Goal: Task Accomplishment & Management: Complete application form

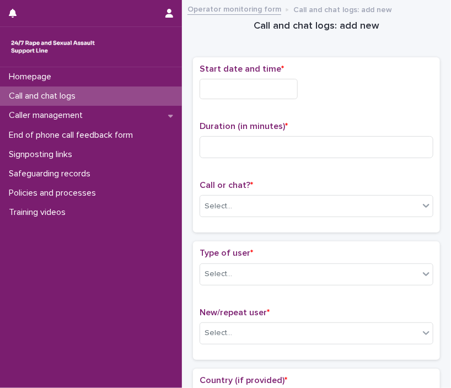
drag, startPoint x: 288, startPoint y: 100, endPoint x: 274, endPoint y: 88, distance: 18.4
click at [274, 88] on div "Start date and time *" at bounding box center [317, 86] width 234 height 44
click at [274, 88] on input "text" at bounding box center [249, 89] width 98 height 20
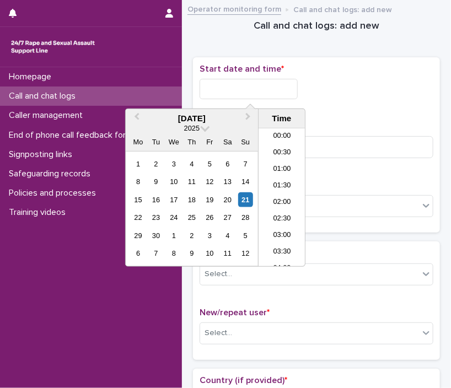
scroll to position [138, 0]
click at [282, 201] on li "06:00" at bounding box center [282, 197] width 47 height 17
click at [256, 90] on input "**********" at bounding box center [249, 89] width 98 height 20
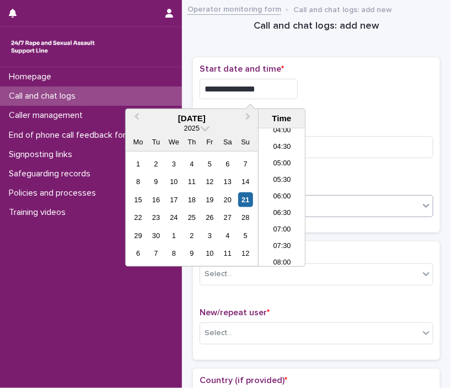
type input "**********"
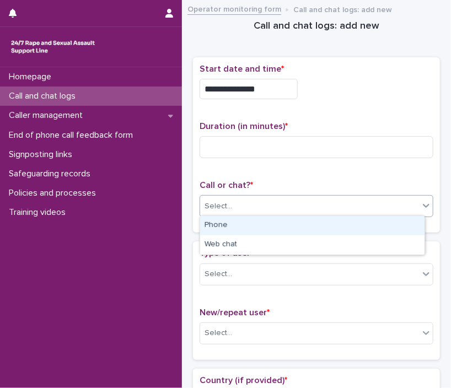
click at [376, 213] on div "Select..." at bounding box center [309, 206] width 219 height 18
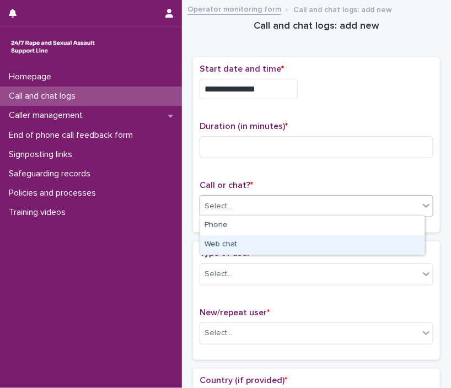
click at [332, 235] on div "Web chat" at bounding box center [312, 244] width 224 height 19
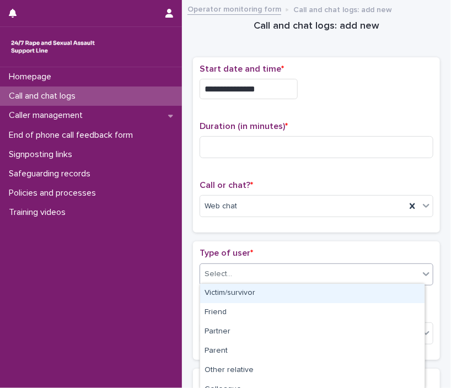
click at [296, 275] on div "Select..." at bounding box center [309, 274] width 219 height 18
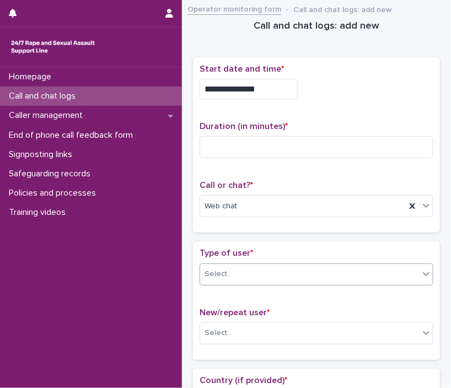
click at [258, 259] on div "Type of user * 0 results available. Select is focused ,type to refine list, pre…" at bounding box center [317, 271] width 234 height 46
click at [249, 269] on div "Select..." at bounding box center [309, 274] width 219 height 18
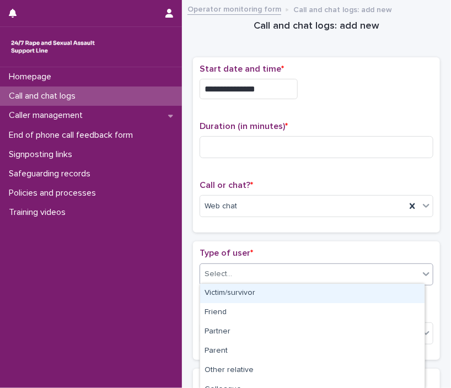
click at [232, 295] on div "Victim/survivor" at bounding box center [312, 293] width 224 height 19
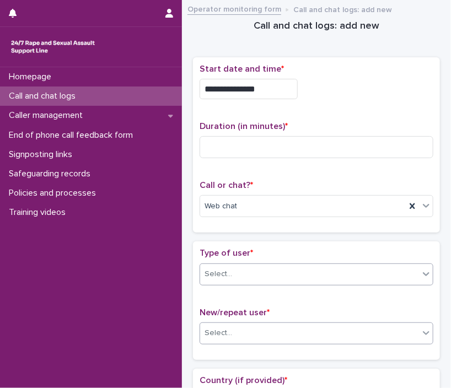
click at [227, 333] on div "Select..." at bounding box center [219, 334] width 28 height 12
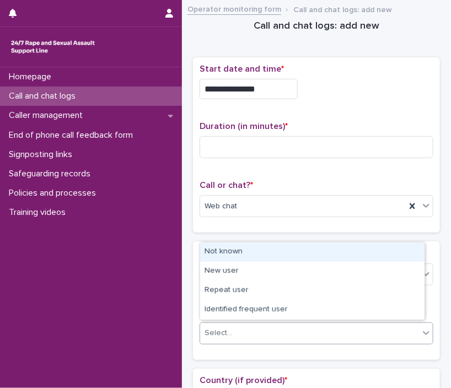
click at [280, 244] on div "Not known" at bounding box center [312, 252] width 224 height 19
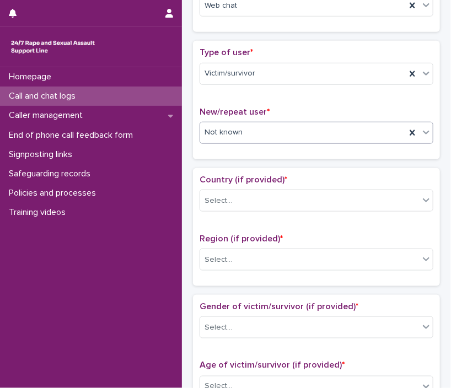
scroll to position [271, 0]
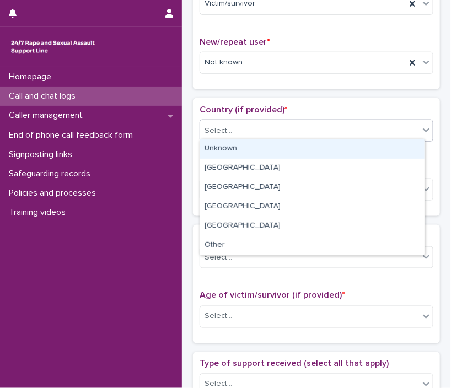
click at [212, 125] on div "Select..." at bounding box center [219, 131] width 28 height 12
click at [216, 146] on div "Unknown" at bounding box center [312, 149] width 224 height 19
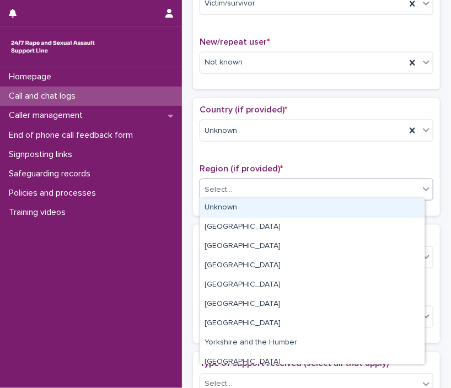
click at [223, 184] on div "Select..." at bounding box center [219, 190] width 28 height 12
click at [224, 201] on div "Unknown" at bounding box center [312, 208] width 224 height 19
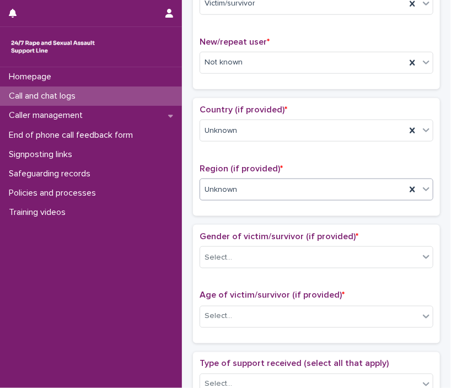
click at [226, 243] on div "Gender of victim/survivor (if provided) * Select..." at bounding box center [317, 255] width 234 height 46
click at [226, 247] on div "Select..." at bounding box center [317, 258] width 234 height 22
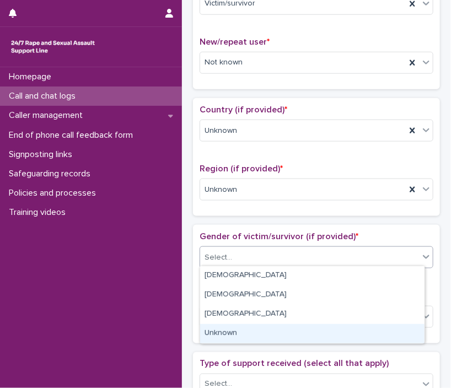
click at [244, 329] on div "Unknown" at bounding box center [312, 333] width 224 height 19
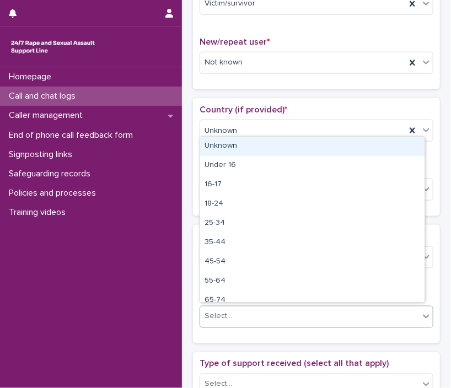
click at [211, 314] on div "Select..." at bounding box center [219, 317] width 28 height 12
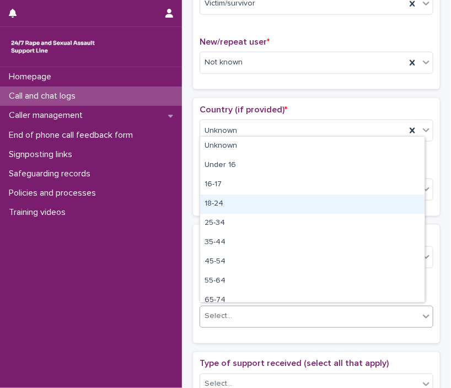
click at [244, 209] on div "18-24" at bounding box center [312, 204] width 224 height 19
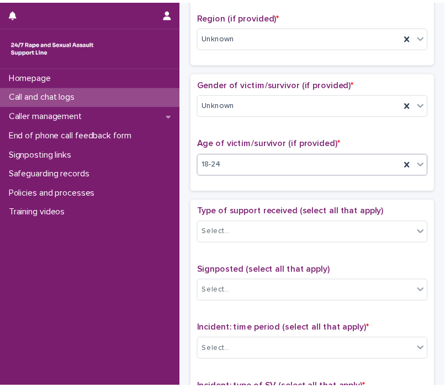
scroll to position [501, 0]
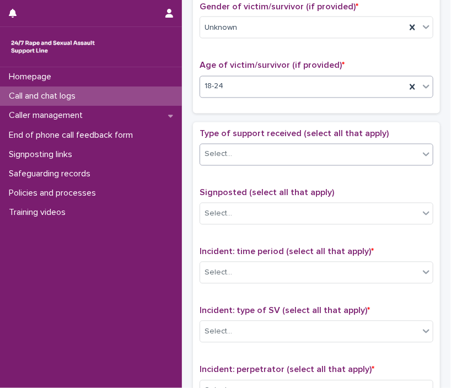
click at [261, 146] on div "Select..." at bounding box center [309, 155] width 219 height 18
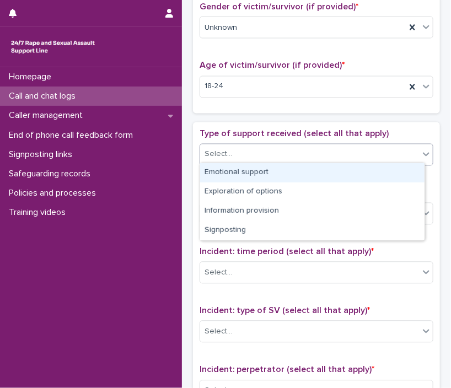
click at [255, 164] on div "Emotional support" at bounding box center [312, 172] width 224 height 19
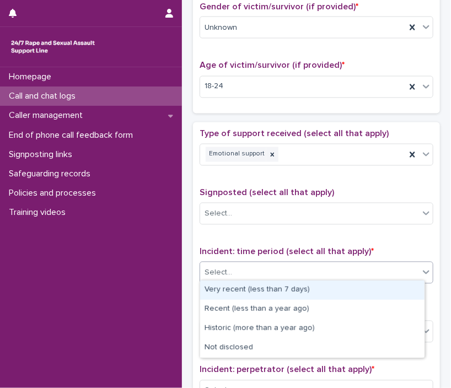
click at [250, 264] on div "Select..." at bounding box center [309, 273] width 219 height 18
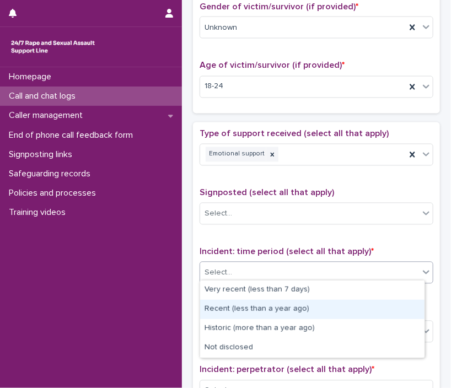
click at [342, 178] on div "Type of support received (select all that apply) Emotional support Signposted (…" at bounding box center [317, 359] width 234 height 461
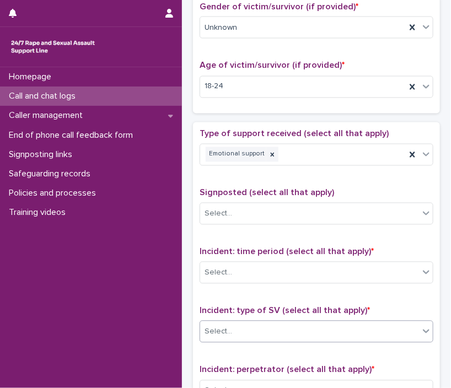
click at [238, 326] on div "Select..." at bounding box center [309, 332] width 219 height 18
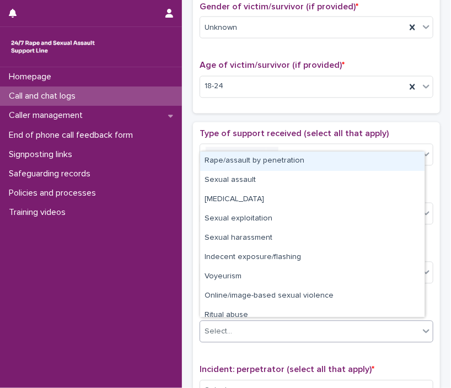
click at [331, 160] on div "Rape/assault by penetration" at bounding box center [312, 161] width 224 height 19
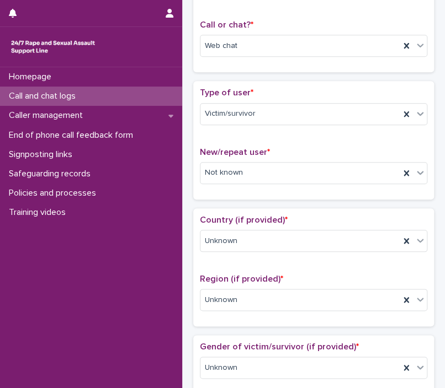
scroll to position [0, 0]
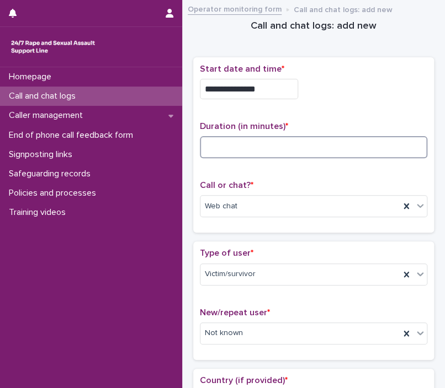
click at [296, 147] on input at bounding box center [313, 147] width 227 height 22
click at [221, 150] on input at bounding box center [313, 147] width 227 height 22
type input "**"
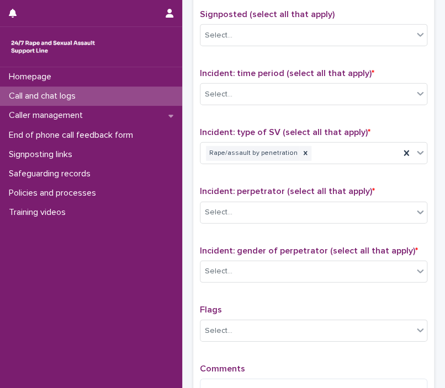
scroll to position [817, 0]
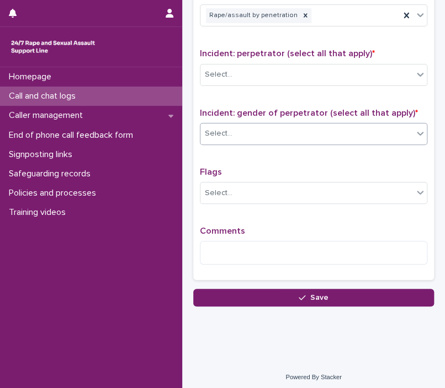
click at [224, 130] on div "Select..." at bounding box center [219, 134] width 28 height 12
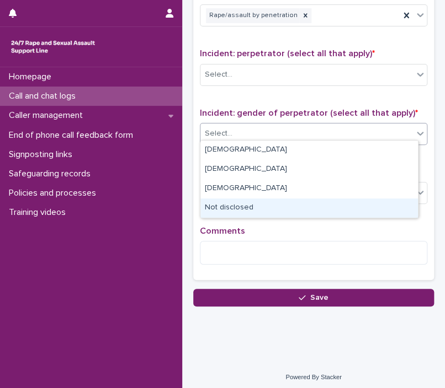
click at [244, 210] on div "Not disclosed" at bounding box center [308, 208] width 217 height 19
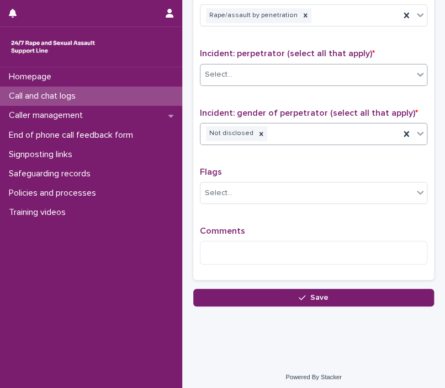
click at [236, 68] on div "Select..." at bounding box center [306, 75] width 212 height 18
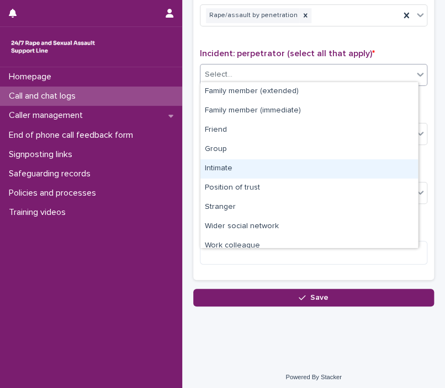
scroll to position [46, 0]
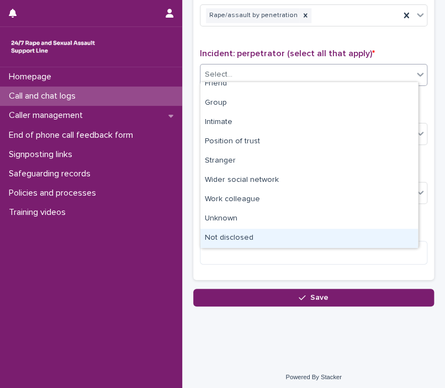
click at [362, 236] on div "Not disclosed" at bounding box center [308, 238] width 217 height 19
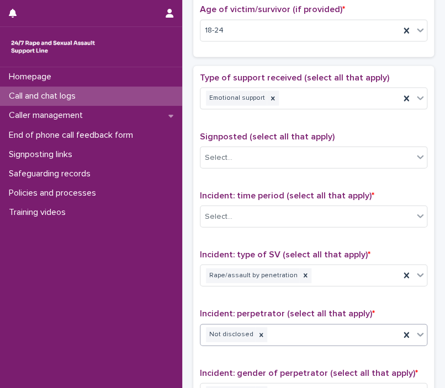
scroll to position [441, 0]
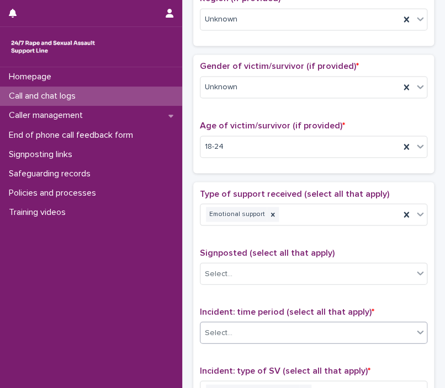
click at [263, 337] on div "Select..." at bounding box center [306, 333] width 212 height 18
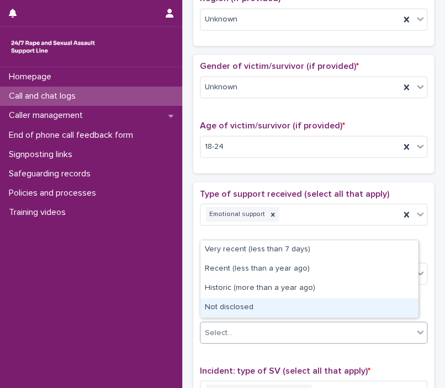
click at [255, 302] on div "Not disclosed" at bounding box center [308, 307] width 217 height 19
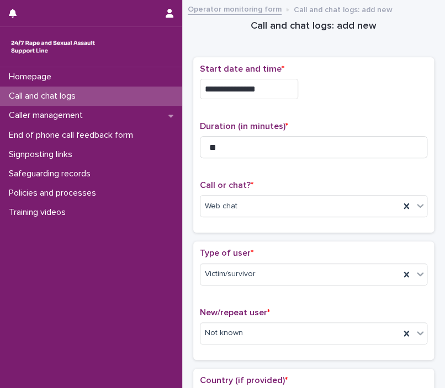
scroll to position [817, 0]
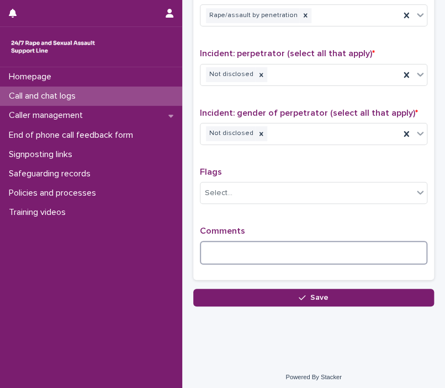
click at [267, 250] on textarea at bounding box center [313, 253] width 227 height 24
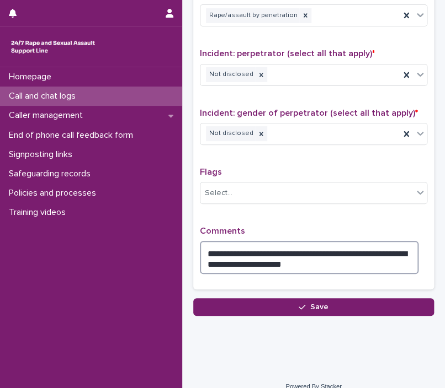
click at [267, 250] on textarea "**********" at bounding box center [309, 257] width 218 height 33
click at [370, 258] on textarea "**********" at bounding box center [309, 257] width 218 height 33
drag, startPoint x: 370, startPoint y: 258, endPoint x: 270, endPoint y: 266, distance: 100.2
click at [270, 266] on textarea "**********" at bounding box center [309, 257] width 218 height 33
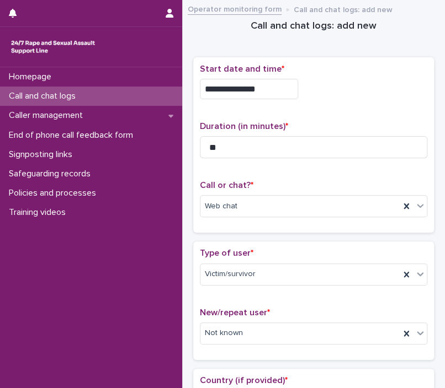
scroll to position [827, 0]
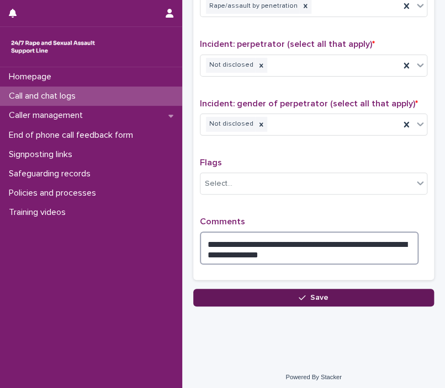
type textarea "**********"
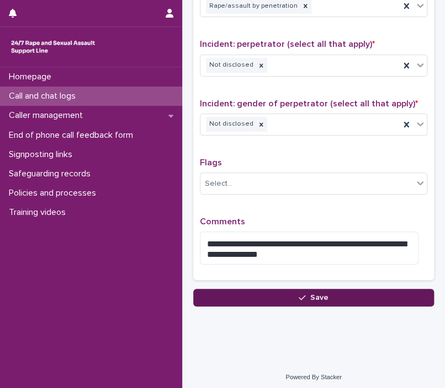
click at [250, 299] on button "Save" at bounding box center [313, 298] width 240 height 18
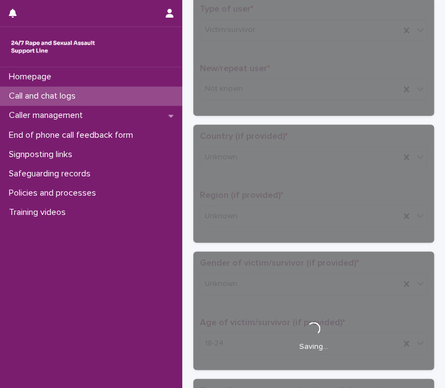
scroll to position [0, 0]
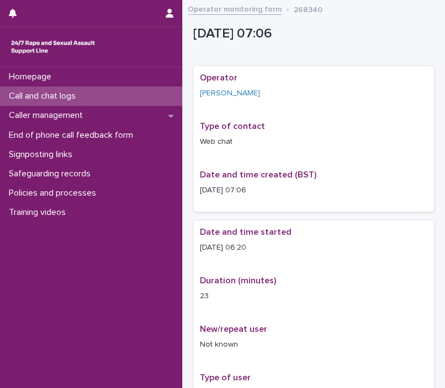
click at [234, 8] on link "Operator monitoring form" at bounding box center [235, 8] width 94 height 13
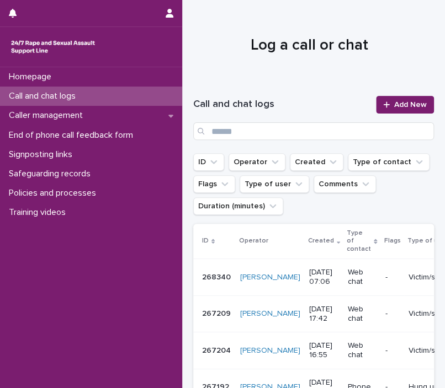
click at [393, 114] on div "Call and chat logs Add New" at bounding box center [313, 118] width 240 height 44
click at [383, 103] on div at bounding box center [388, 105] width 11 height 8
